Goal: Information Seeking & Learning: Learn about a topic

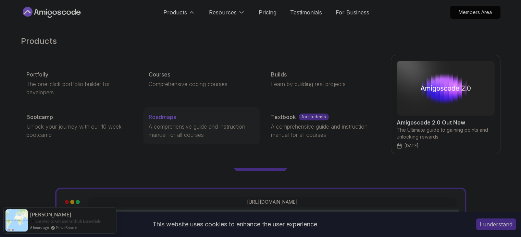
click at [172, 131] on p "A comprehensive guide and instruction manual for all courses" at bounding box center [202, 130] width 106 height 16
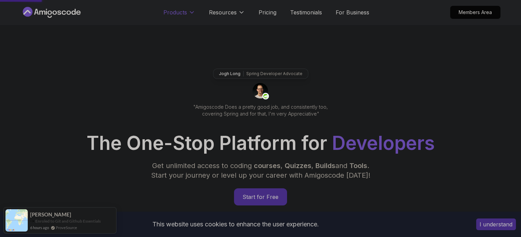
click at [189, 14] on icon at bounding box center [191, 12] width 7 height 7
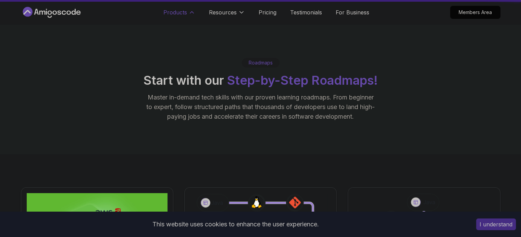
click at [189, 14] on icon at bounding box center [191, 12] width 7 height 7
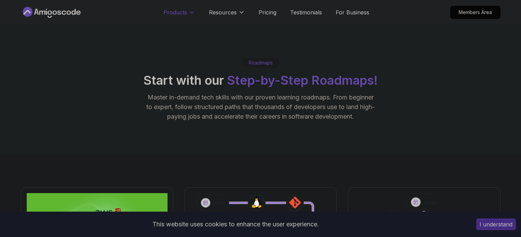
click at [189, 14] on icon at bounding box center [191, 12] width 7 height 7
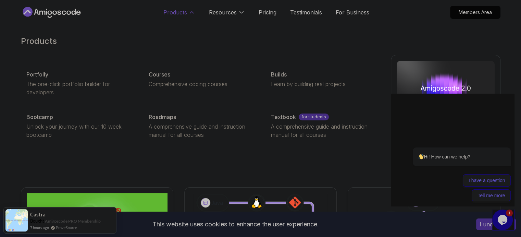
click at [172, 9] on p "Products" at bounding box center [175, 12] width 24 height 8
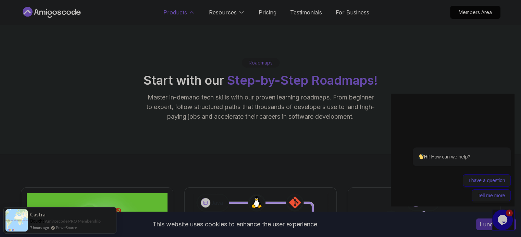
click at [176, 11] on p "Products" at bounding box center [175, 12] width 24 height 8
click at [129, 17] on nav "Products Resources Pricing Testimonials For Business Members Area" at bounding box center [260, 12] width 479 height 25
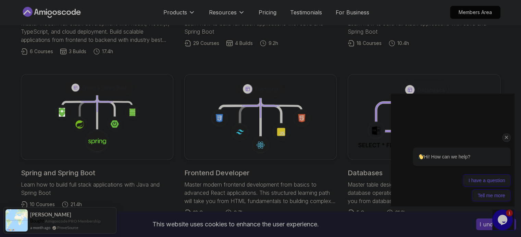
scroll to position [308, 0]
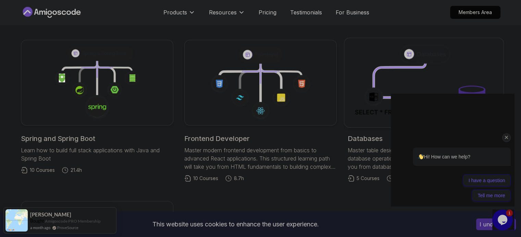
click at [421, 90] on icon at bounding box center [424, 82] width 145 height 78
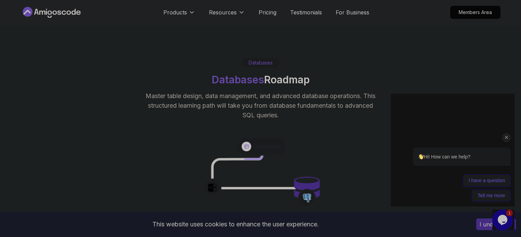
click at [505, 136] on icon "Chat attention grabber" at bounding box center [506, 137] width 6 height 6
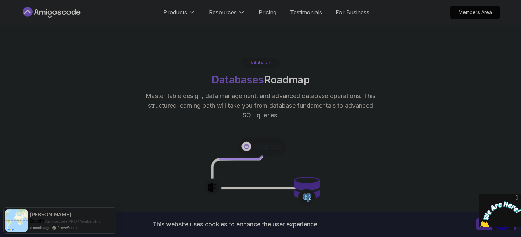
click at [515, 198] on icon "Close" at bounding box center [516, 197] width 6 height 7
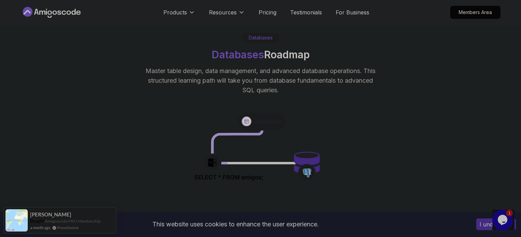
scroll to position [34, 0]
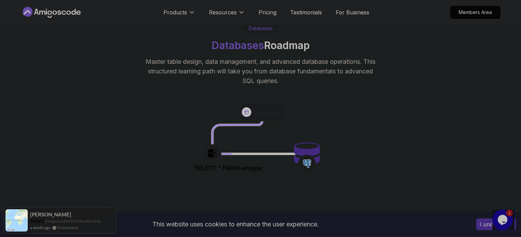
click at [479, 225] on button "I understand" at bounding box center [496, 224] width 40 height 12
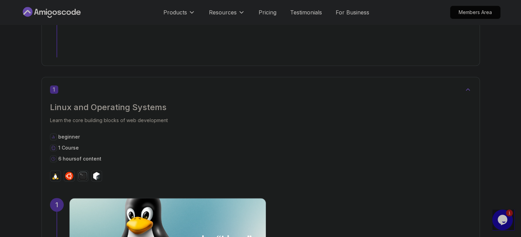
scroll to position [411, 0]
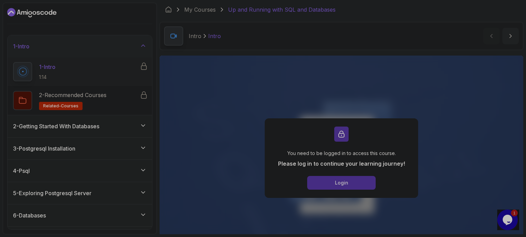
scroll to position [73, 0]
